Goal: Information Seeking & Learning: Learn about a topic

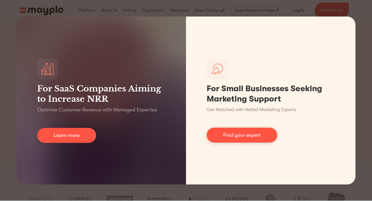
click at [361, 43] on div "For SaaS Companies Aiming to Increase NRR Optimize Customer Revenue with Manage…" at bounding box center [186, 100] width 372 height 201
click at [5, 72] on div "For SaaS Companies Aiming to Increase NRR Optimize Customer Revenue with Manage…" at bounding box center [186, 100] width 372 height 201
click at [7, 8] on div "For SaaS Companies Aiming to Increase NRR Optimize Customer Revenue with Manage…" at bounding box center [186, 100] width 372 height 201
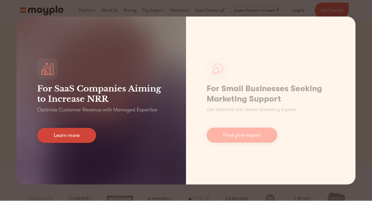
click at [67, 137] on link "Learn more" at bounding box center [66, 135] width 59 height 15
